Goal: Transaction & Acquisition: Purchase product/service

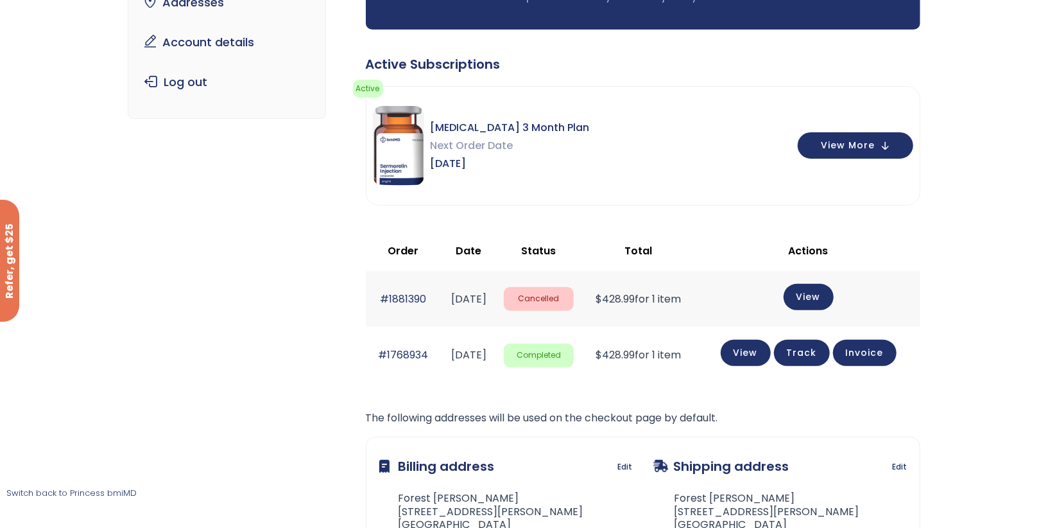
scroll to position [174, 0]
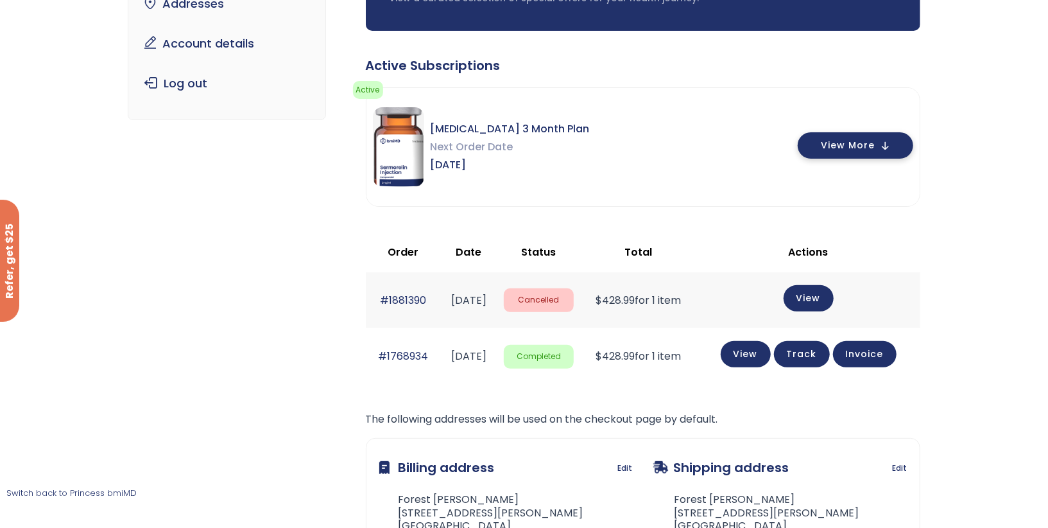
click at [835, 153] on button "View More" at bounding box center [856, 145] width 116 height 26
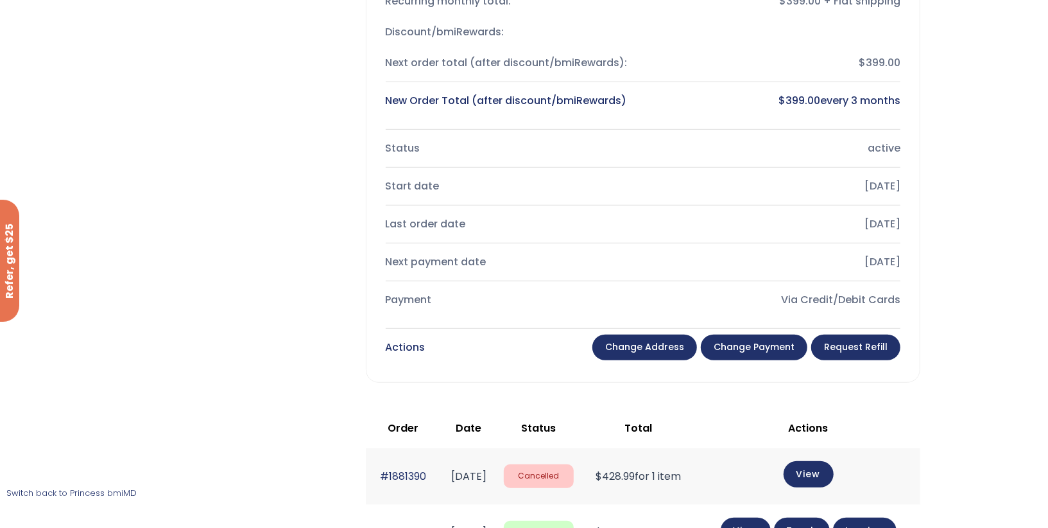
scroll to position [535, 0]
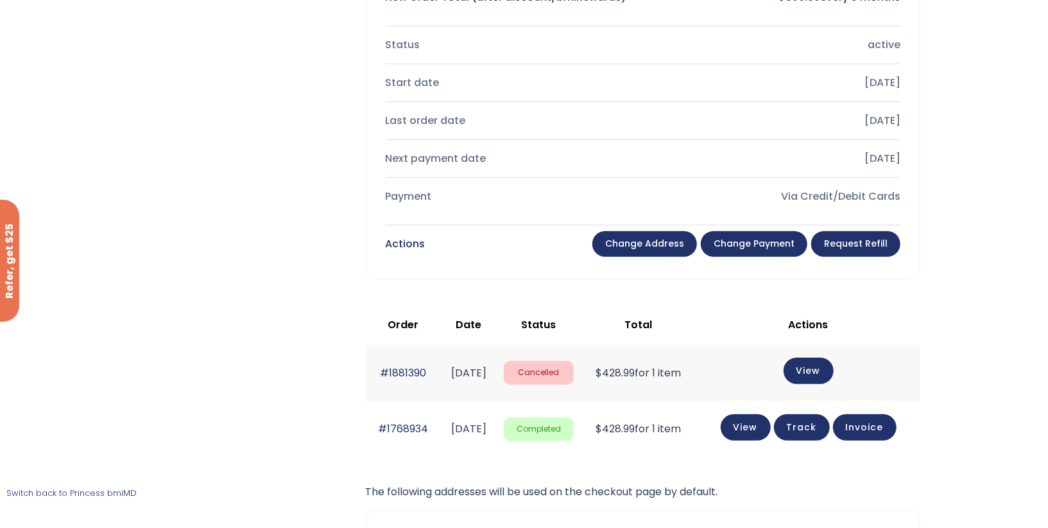
click at [750, 241] on link "Change payment" at bounding box center [754, 244] width 107 height 26
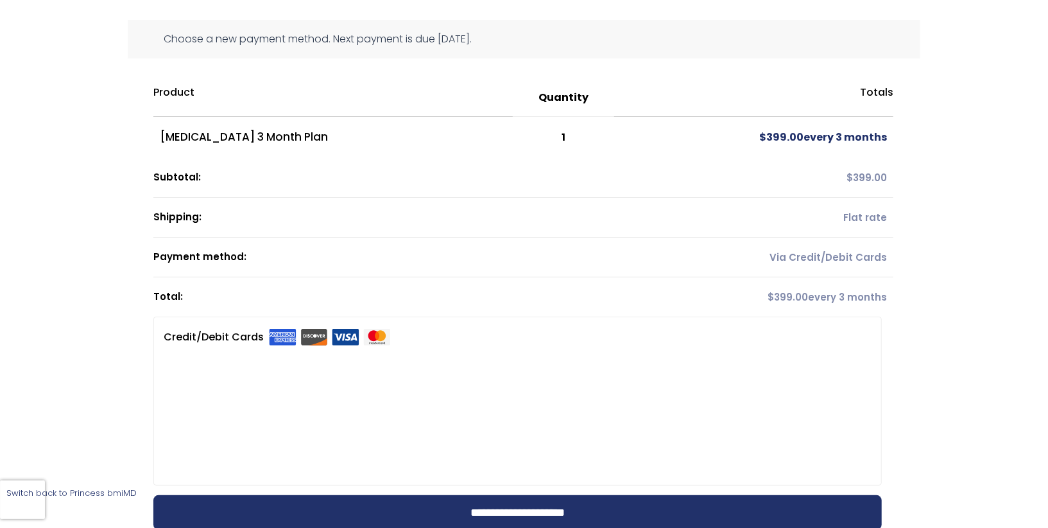
scroll to position [160, 0]
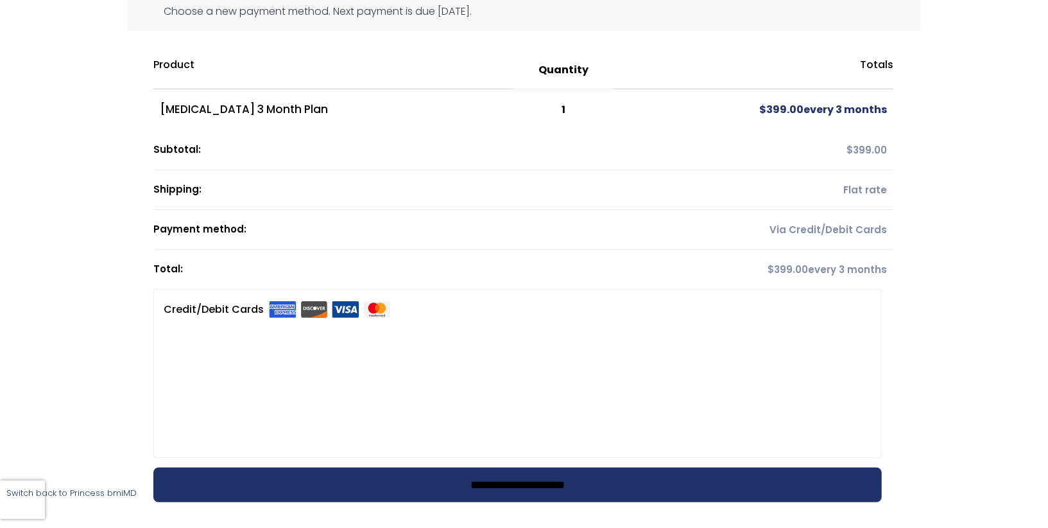
click at [495, 483] on input "**********" at bounding box center [517, 484] width 729 height 35
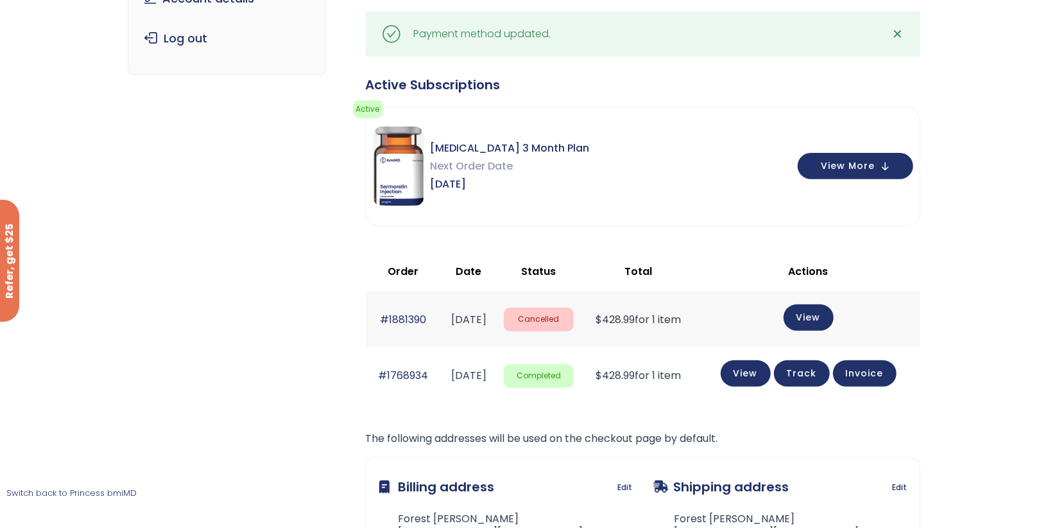
scroll to position [220, 0]
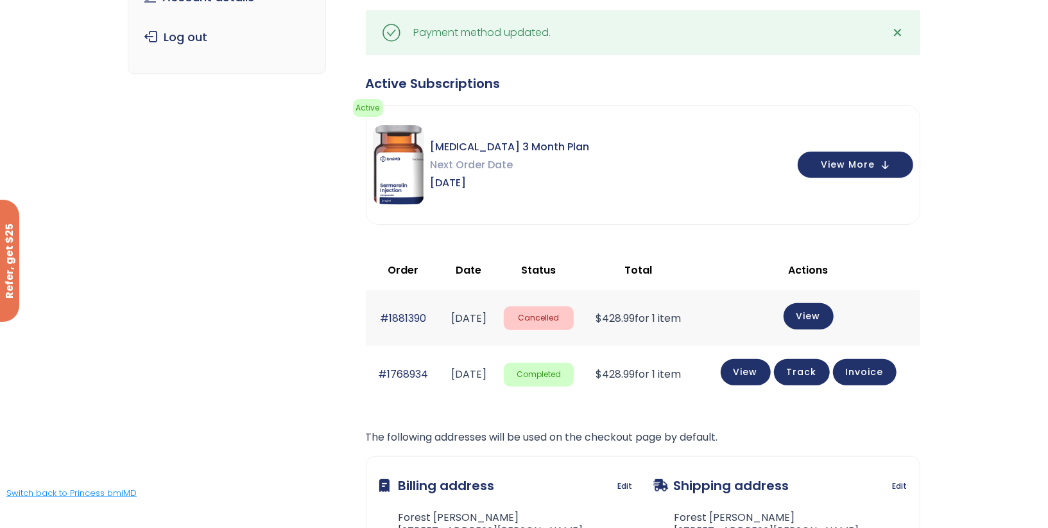
click at [90, 496] on link "Switch back to Princess bmiMD" at bounding box center [71, 493] width 130 height 12
